Goal: Information Seeking & Learning: Compare options

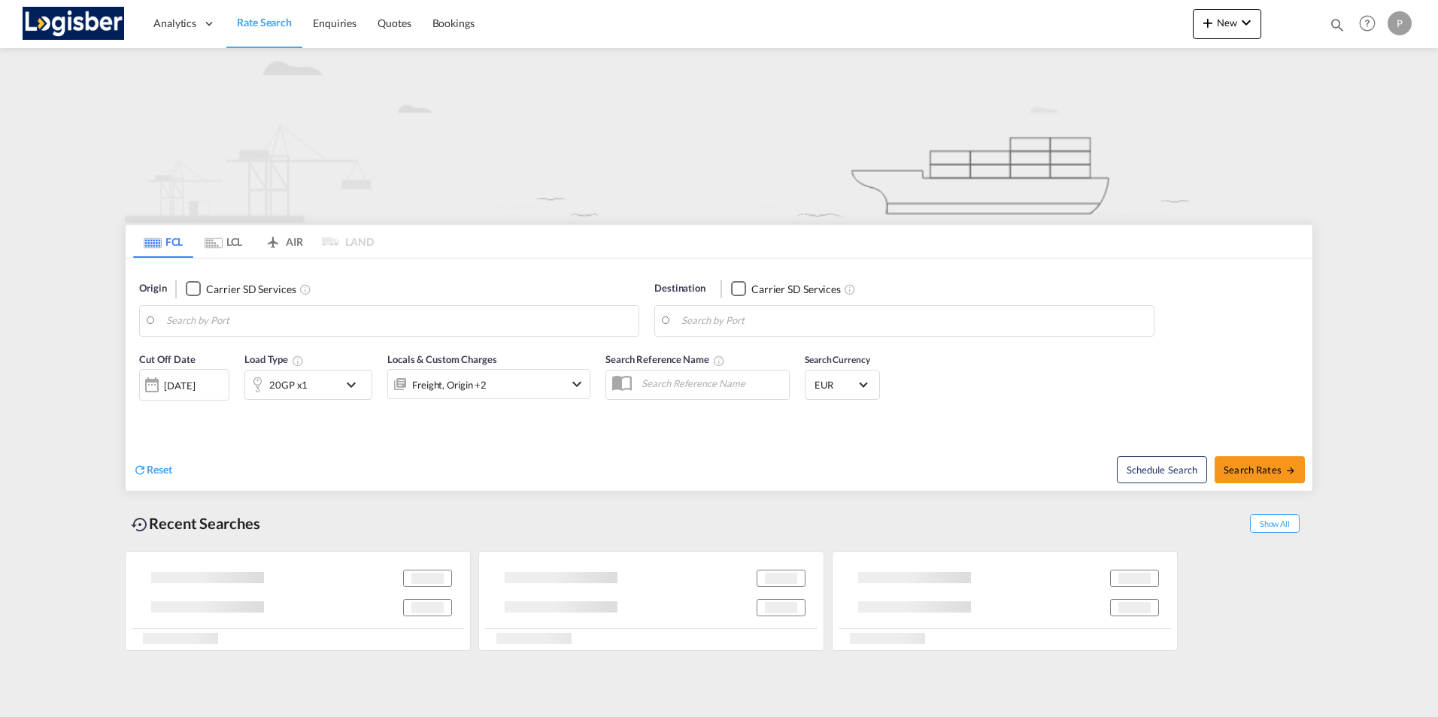
type input "[GEOGRAPHIC_DATA], ESVLC"
type input "Paranagua, BRPNG"
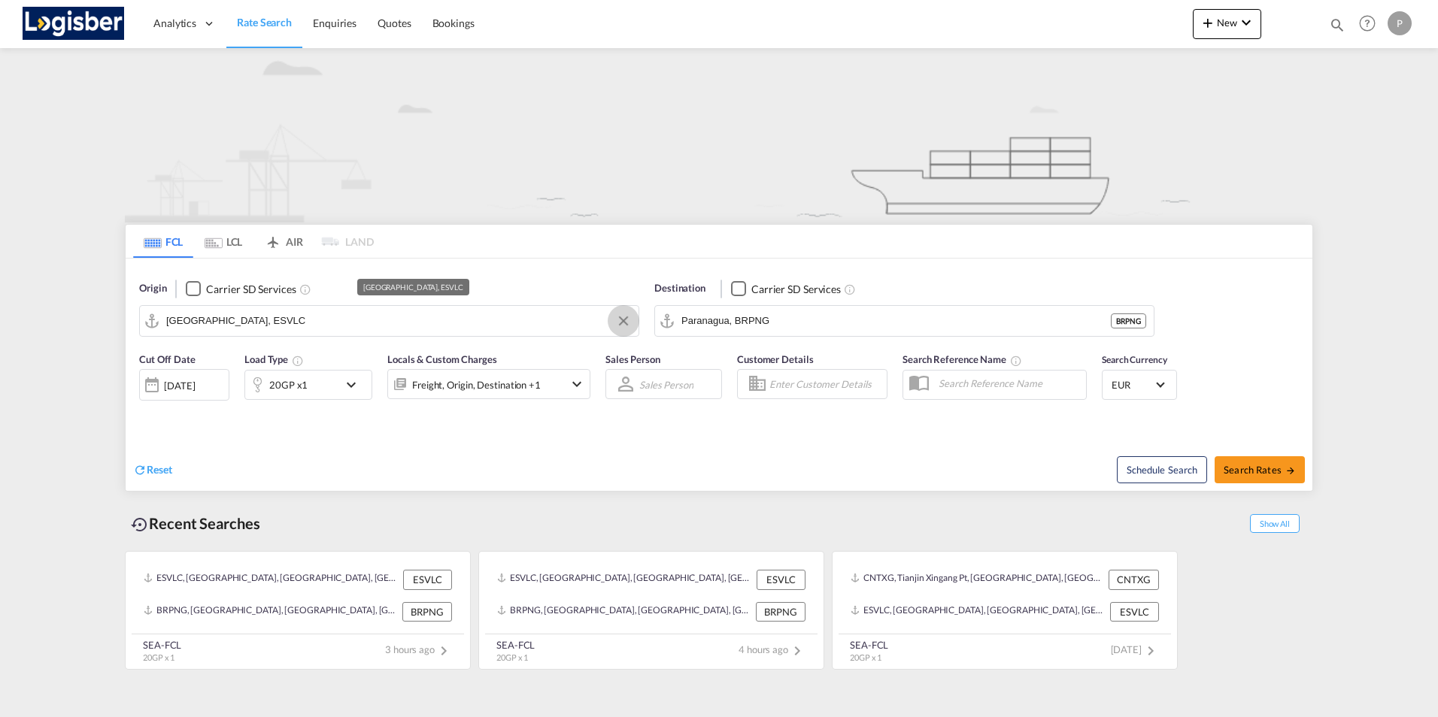
click at [619, 326] on button "Clear Input" at bounding box center [623, 321] width 23 height 23
click at [162, 322] on md-input-container "Valencia, ESVLC" at bounding box center [389, 321] width 498 height 30
click at [183, 323] on body "Analytics Dashboard Rate Search Enquiries Quotes Bookings" at bounding box center [719, 358] width 1438 height 717
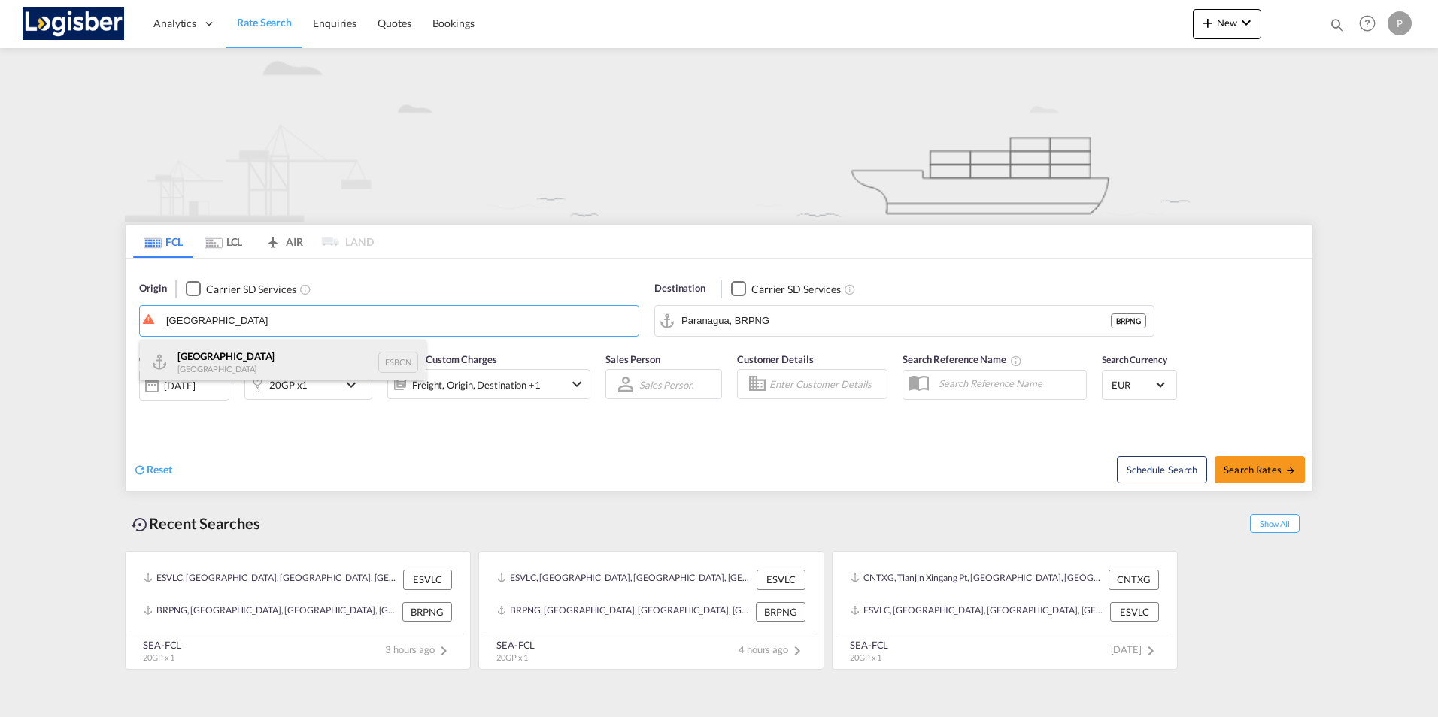
click at [206, 365] on div "Barcelona Spain ESBCN" at bounding box center [283, 362] width 286 height 45
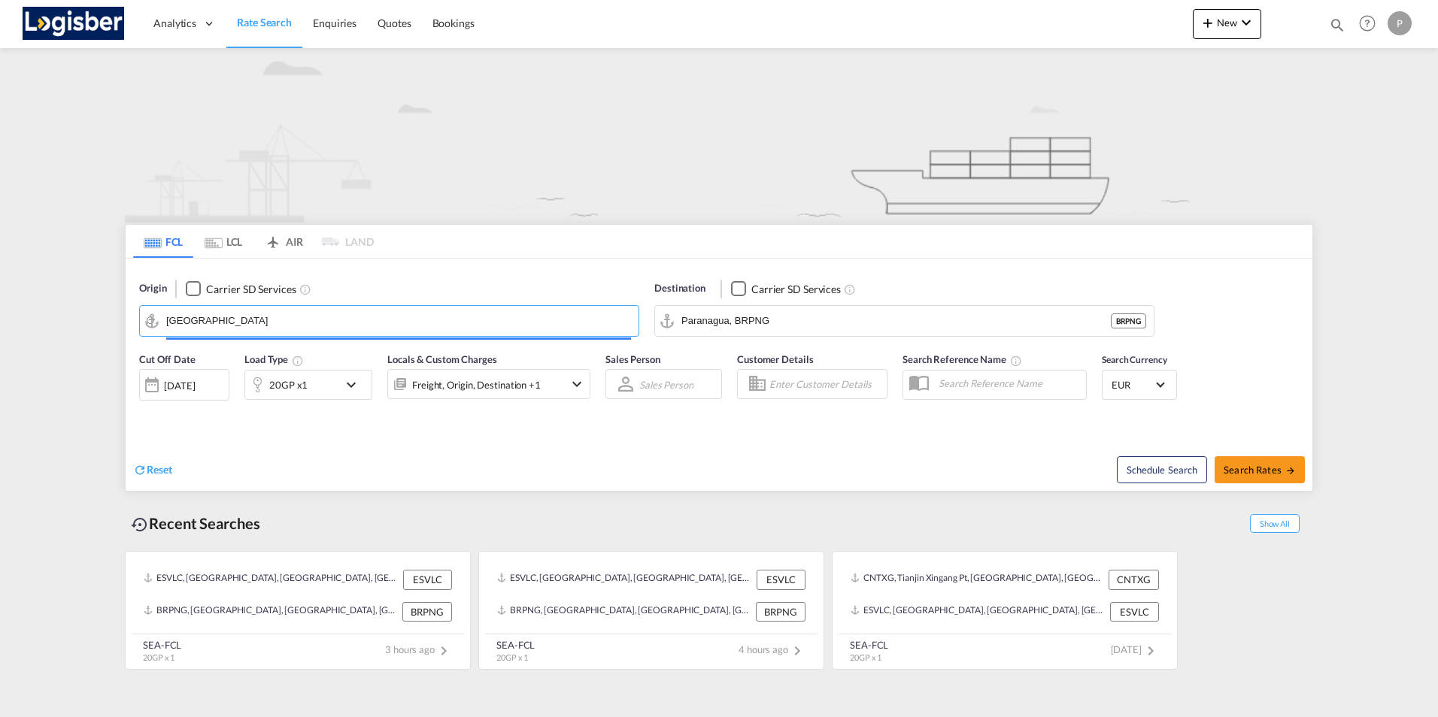
type input "[GEOGRAPHIC_DATA], ESBCN"
click at [1136, 324] on button "Clear Input" at bounding box center [1138, 321] width 23 height 23
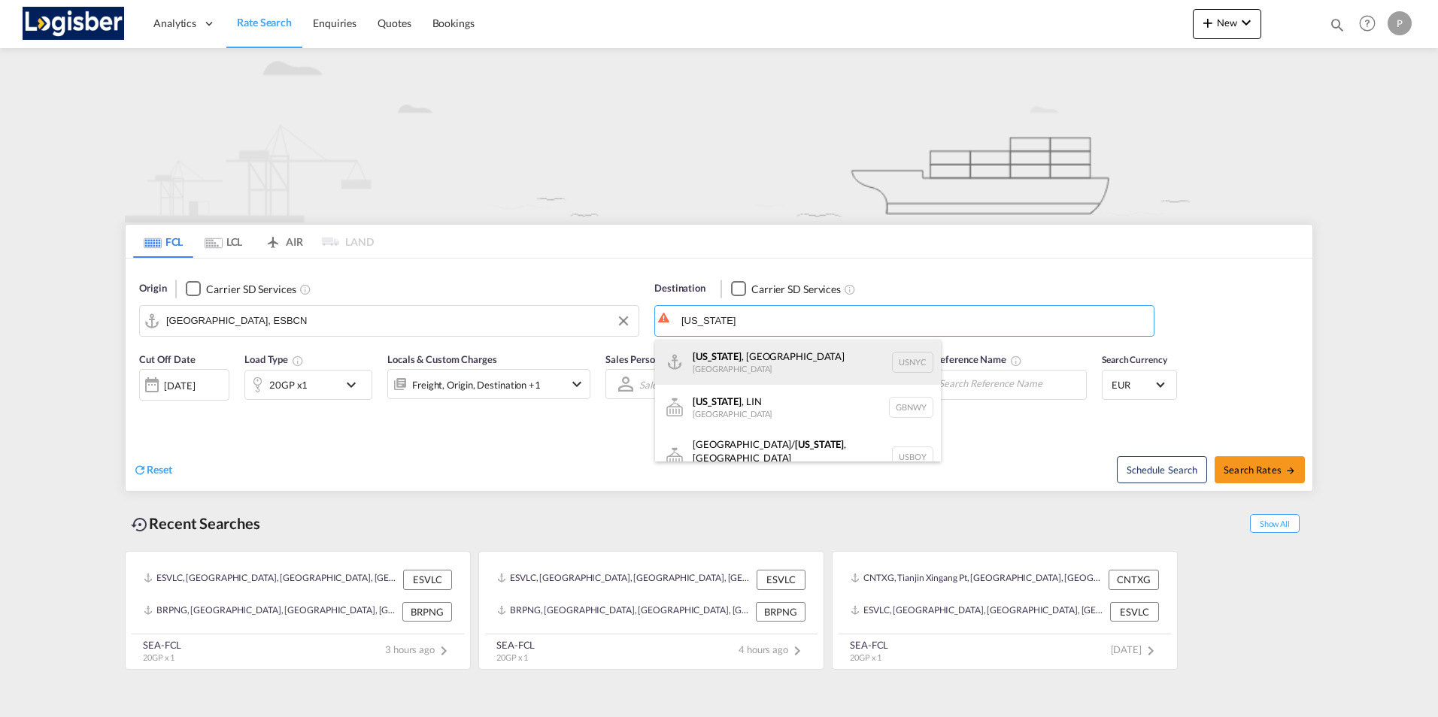
click at [731, 359] on div "[US_STATE] , [GEOGRAPHIC_DATA] [GEOGRAPHIC_DATA] USNYC" at bounding box center [798, 362] width 286 height 45
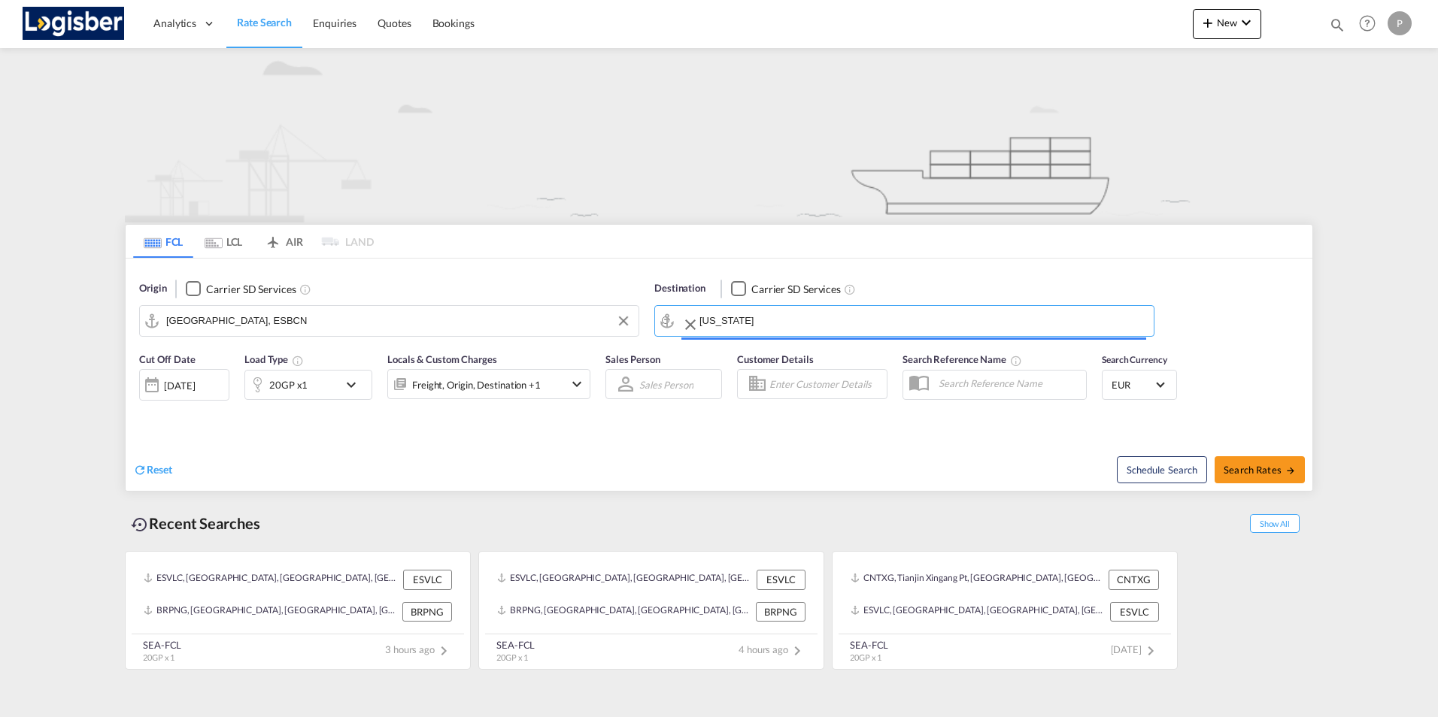
type input "[US_STATE], [GEOGRAPHIC_DATA], USNYC"
click at [1265, 474] on span "Search Rates" at bounding box center [1259, 470] width 72 height 12
type input "ESBCN to USNYC / [DATE]"
